Goal: Task Accomplishment & Management: Manage account settings

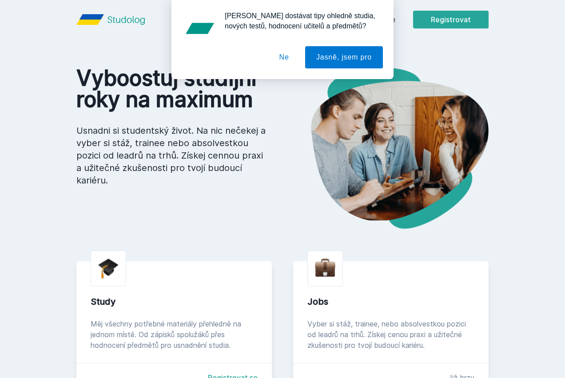
click at [470, 110] on img at bounding box center [385, 148] width 206 height 161
click at [291, 55] on button "Ne" at bounding box center [284, 57] width 32 height 22
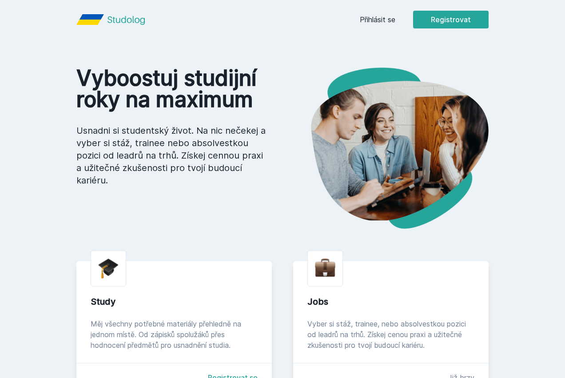
click at [395, 18] on link "Přihlásit se" at bounding box center [378, 19] width 36 height 11
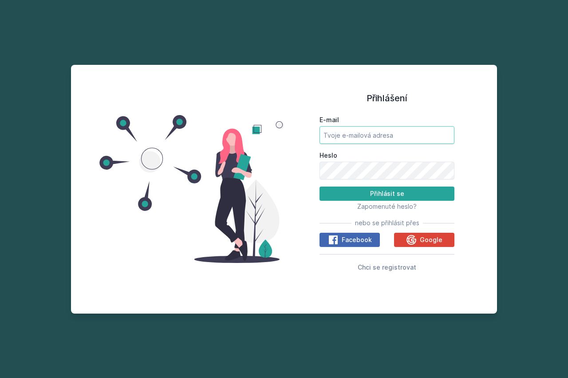
drag, startPoint x: 406, startPoint y: 131, endPoint x: 319, endPoint y: 138, distance: 87.4
click at [331, 142] on input "E-mail" at bounding box center [387, 135] width 135 height 18
click at [425, 123] on label "E-mail" at bounding box center [387, 119] width 135 height 9
click at [425, 126] on input "E-mail" at bounding box center [387, 135] width 135 height 18
drag, startPoint x: 376, startPoint y: 125, endPoint x: 455, endPoint y: 132, distance: 79.4
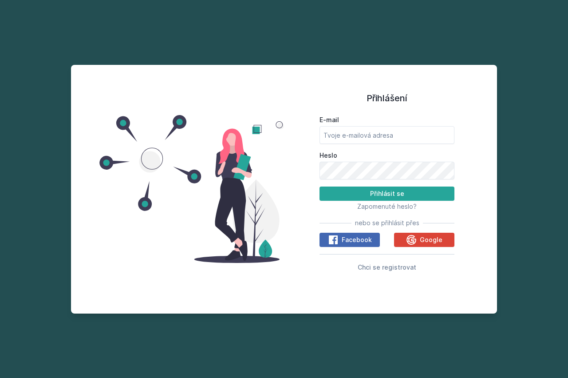
click at [455, 132] on div "Přihlášení E-mail Heslo Přihlásit se Zapomenuté heslo? nebo se přihlásit přes F…" at bounding box center [387, 188] width 206 height 227
drag, startPoint x: 455, startPoint y: 132, endPoint x: 426, endPoint y: 137, distance: 28.9
click at [436, 135] on div "Přihlášení E-mail Heslo Přihlásit se Zapomenuté heslo? nebo se přihlásit přes F…" at bounding box center [387, 188] width 206 height 227
drag, startPoint x: 574, startPoint y: 135, endPoint x: 412, endPoint y: 137, distance: 161.7
click at [545, 135] on div "Přihlášení E-mail Heslo Přihlásit se Zapomenuté heslo? nebo se přihlásit přes F…" at bounding box center [284, 189] width 568 height 378
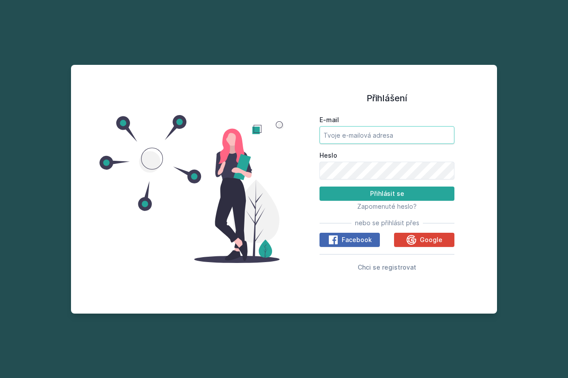
drag, startPoint x: 411, startPoint y: 137, endPoint x: 505, endPoint y: 138, distance: 94.6
click at [455, 138] on input "E-mail" at bounding box center [387, 135] width 135 height 18
click at [505, 138] on div "Přihlášení E-mail Heslo Přihlásit se Zapomenuté heslo? nebo se přihlásit přes F…" at bounding box center [284, 189] width 568 height 378
